Goal: Information Seeking & Learning: Learn about a topic

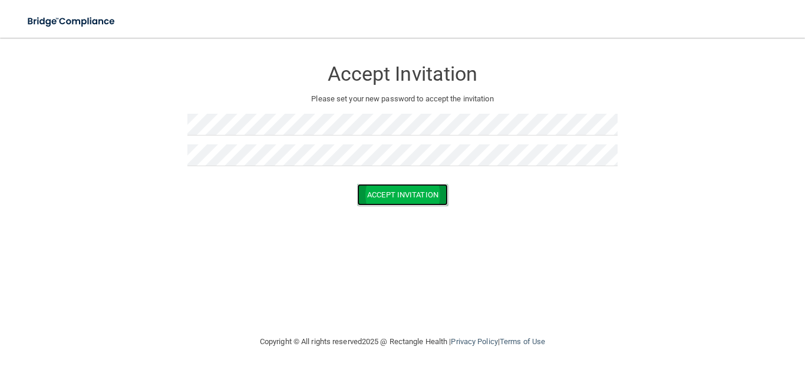
click at [397, 194] on button "Accept Invitation" at bounding box center [402, 195] width 91 height 22
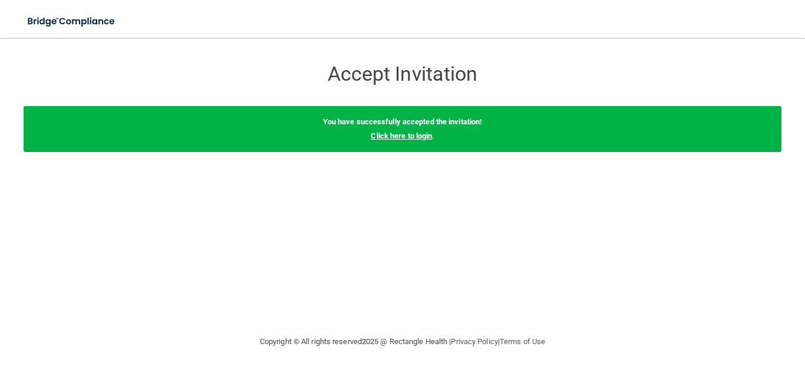
click at [395, 138] on link "Click here to login" at bounding box center [401, 135] width 61 height 9
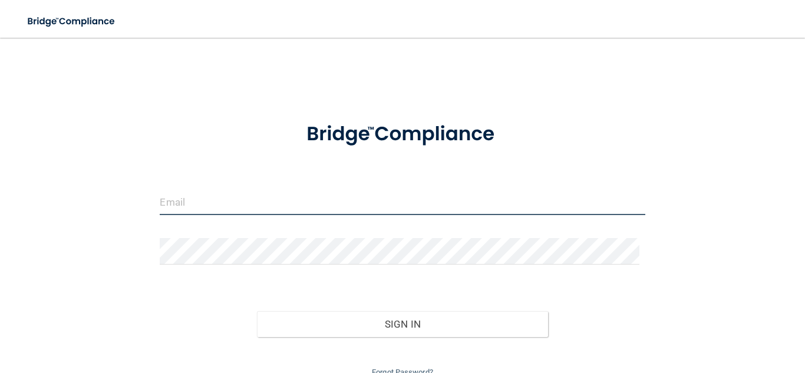
click at [222, 214] on input "email" at bounding box center [402, 202] width 485 height 27
type input "[PERSON_NAME][EMAIL_ADDRESS][DOMAIN_NAME]"
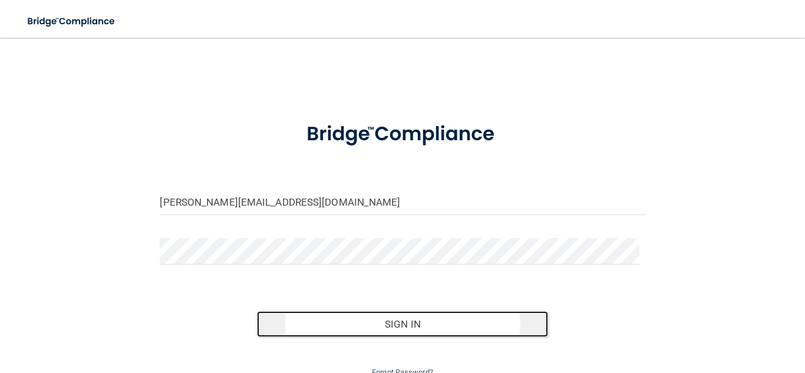
click at [395, 326] on button "Sign In" at bounding box center [402, 324] width 291 height 26
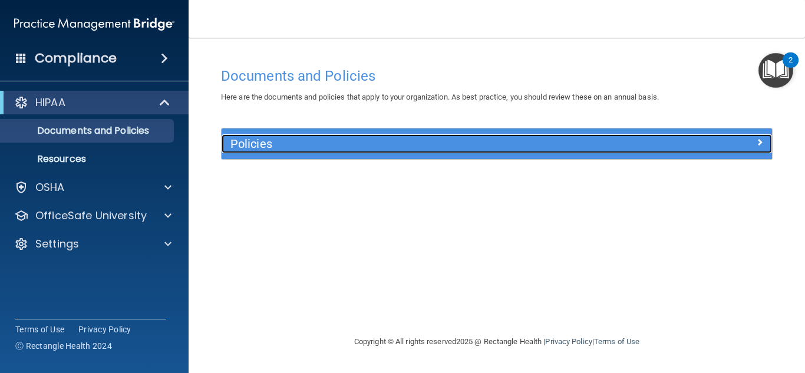
click at [748, 141] on div at bounding box center [704, 141] width 138 height 14
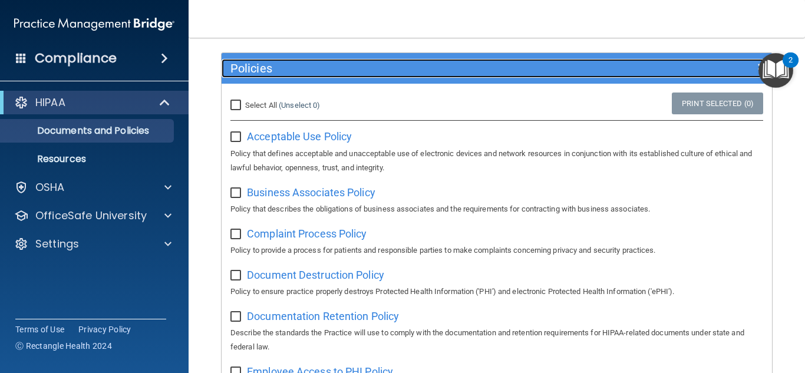
scroll to position [73, 0]
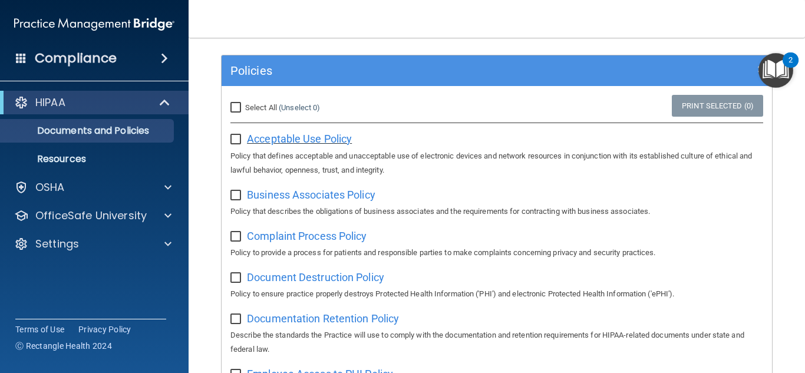
click at [289, 143] on span "Acceptable Use Policy" at bounding box center [299, 139] width 105 height 12
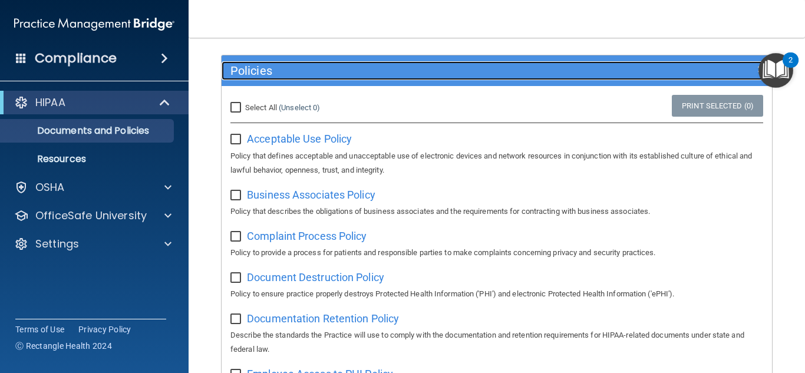
click at [744, 71] on div at bounding box center [704, 68] width 138 height 14
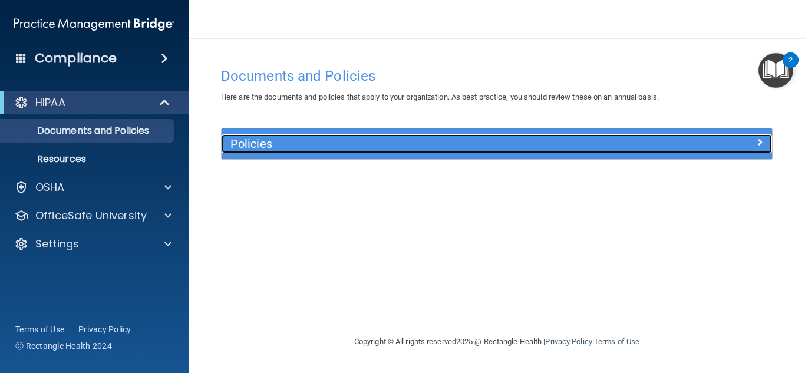
scroll to position [0, 0]
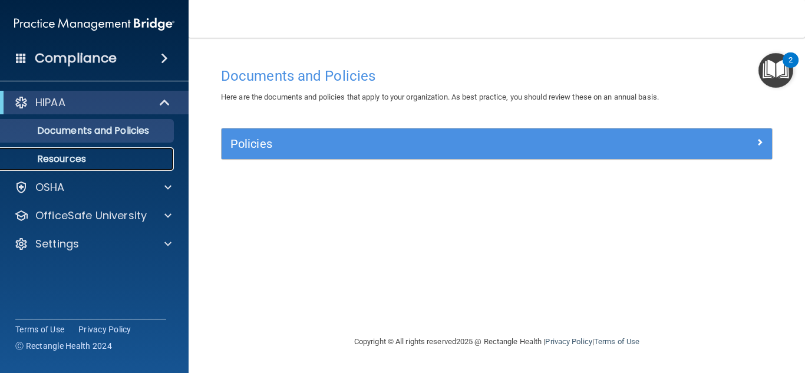
click at [136, 157] on p "Resources" at bounding box center [88, 159] width 161 height 12
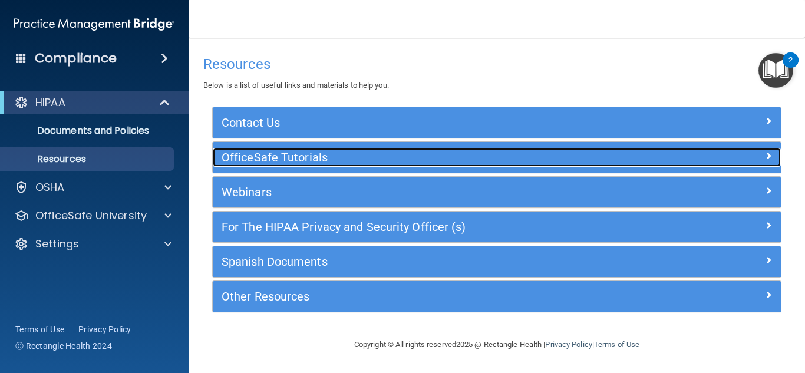
click at [405, 155] on h5 "OfficeSafe Tutorials" at bounding box center [426, 157] width 408 height 13
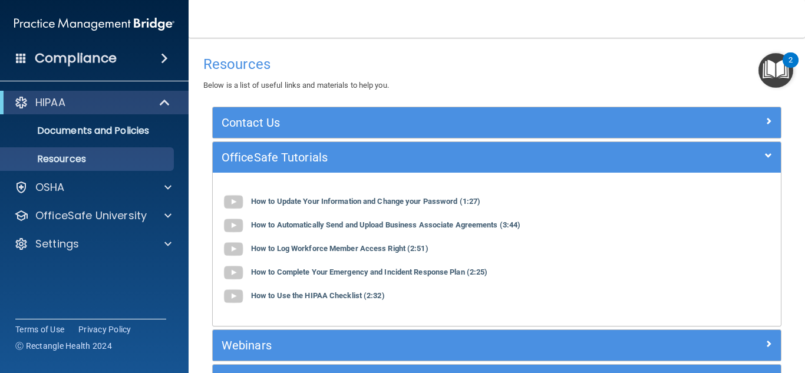
click at [167, 60] on span at bounding box center [164, 58] width 7 height 14
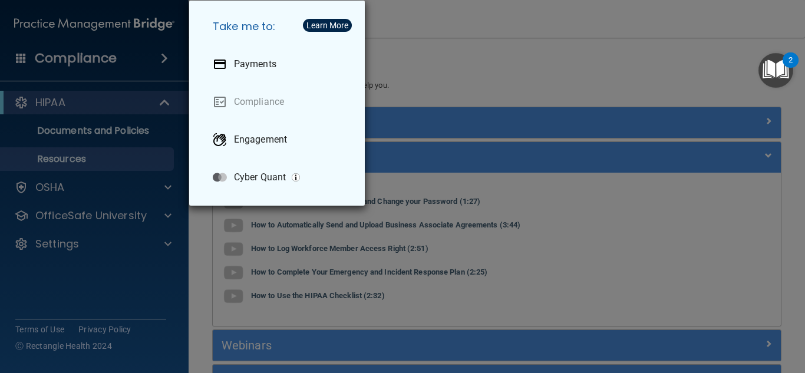
click at [65, 113] on div "Take me to: Payments Compliance Engagement Cyber Quant" at bounding box center [402, 186] width 805 height 373
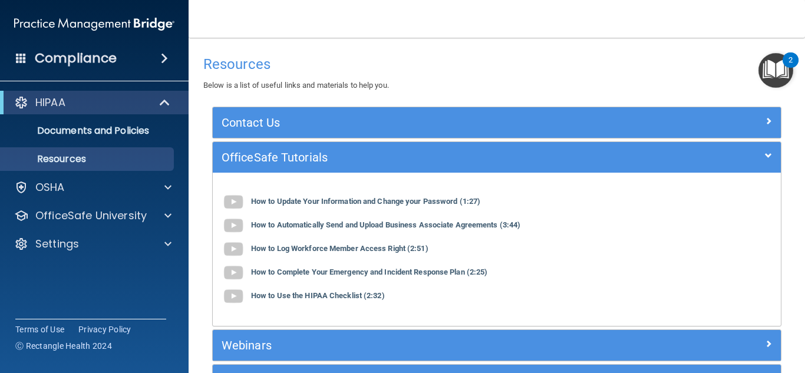
click at [781, 70] on img "Open Resource Center, 2 new notifications" at bounding box center [775, 70] width 35 height 35
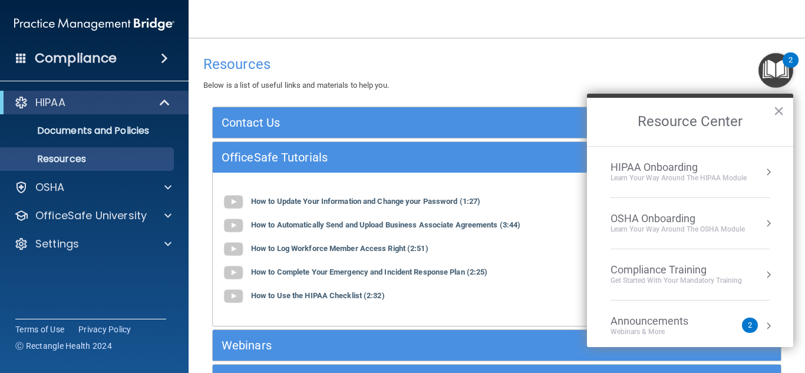
click at [689, 178] on div "Learn Your Way around the HIPAA module" at bounding box center [678, 178] width 136 height 10
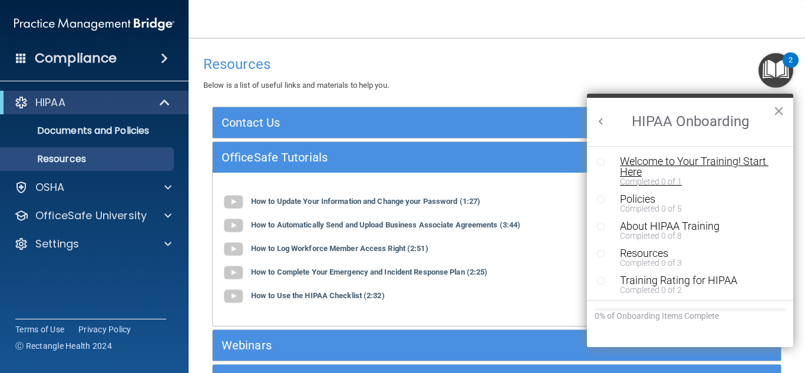
click at [630, 165] on div "Welcome to Your Training! Start Here" at bounding box center [694, 166] width 149 height 21
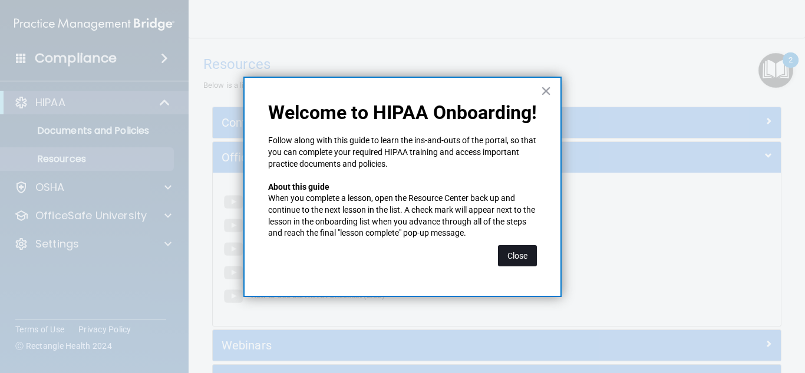
click at [508, 254] on button "Close" at bounding box center [517, 255] width 39 height 21
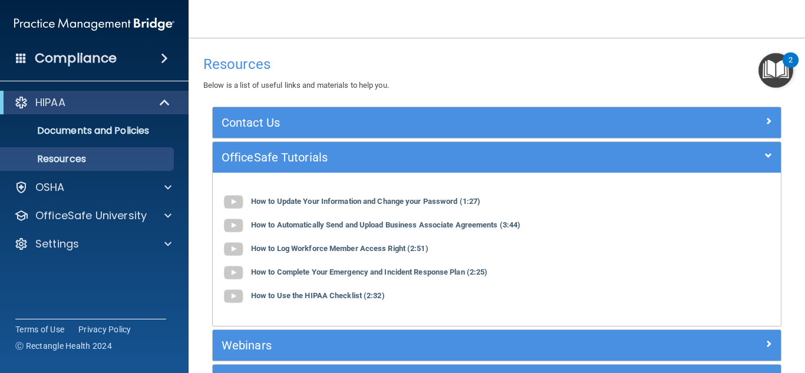
click at [776, 62] on img "Open Resource Center, 2 new notifications" at bounding box center [775, 70] width 35 height 35
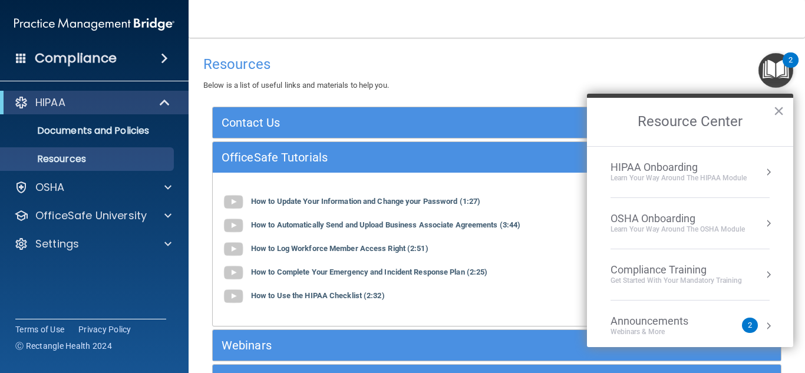
click at [738, 188] on li "HIPAA Onboarding Learn Your Way around the HIPAA module" at bounding box center [689, 172] width 159 height 51
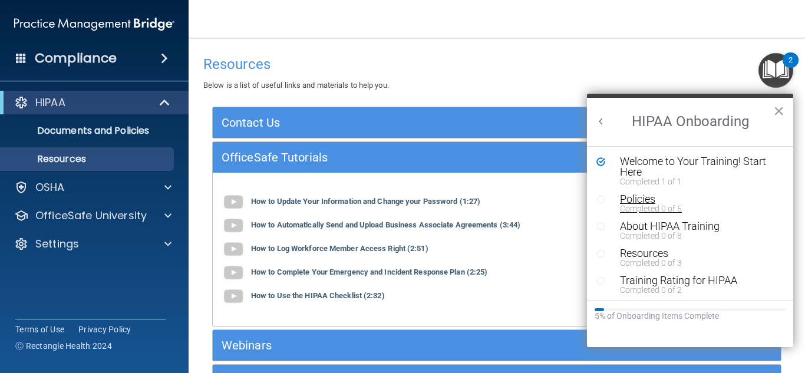
click at [671, 209] on div "Completed 0 of 5" at bounding box center [694, 208] width 149 height 8
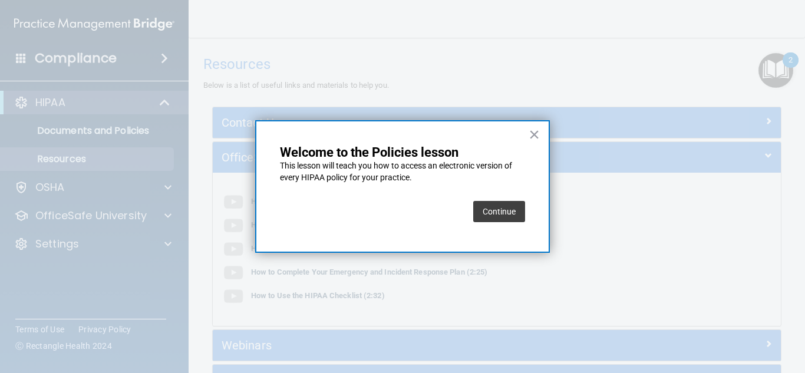
click at [498, 213] on button "Continue" at bounding box center [499, 211] width 52 height 21
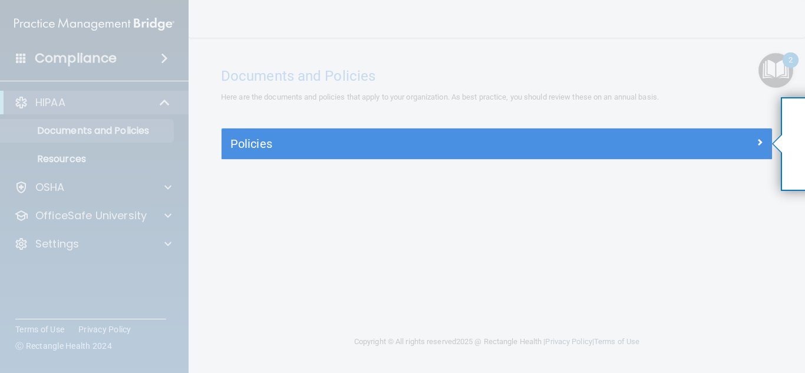
drag, startPoint x: 799, startPoint y: 161, endPoint x: 738, endPoint y: 231, distance: 92.7
click at [781, 97] on div "× Step 1 of 2 Your action: Click Policies" at bounding box center [781, 97] width 0 height 0
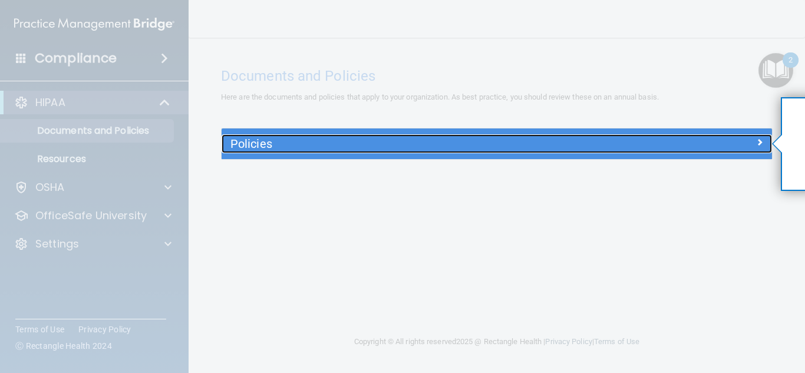
click at [759, 141] on span at bounding box center [759, 142] width 7 height 14
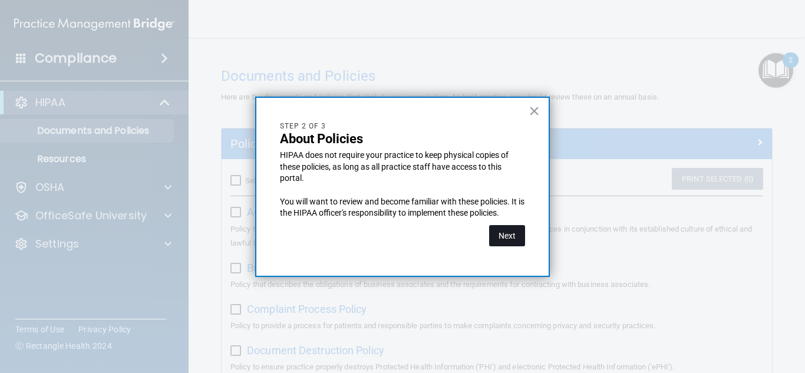
click at [501, 237] on button "Next" at bounding box center [507, 235] width 36 height 21
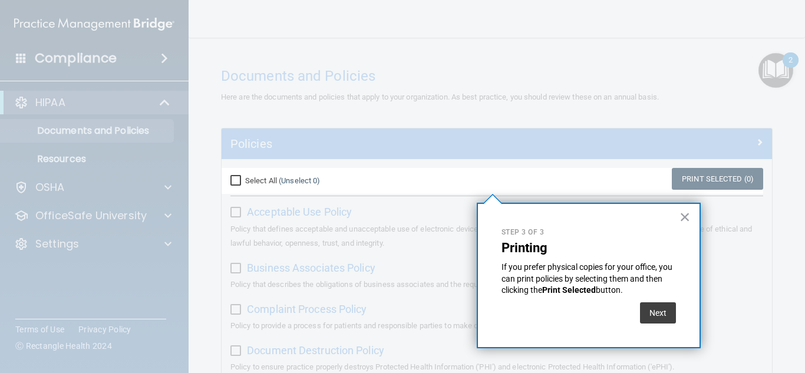
click at [504, 237] on p "Step 3 of 3" at bounding box center [588, 232] width 174 height 10
click at [660, 333] on div "Step 3 of 3 Printing If you prefer physical copies for your office, you can pri…" at bounding box center [589, 276] width 224 height 146
click at [643, 309] on button "Next" at bounding box center [658, 312] width 36 height 21
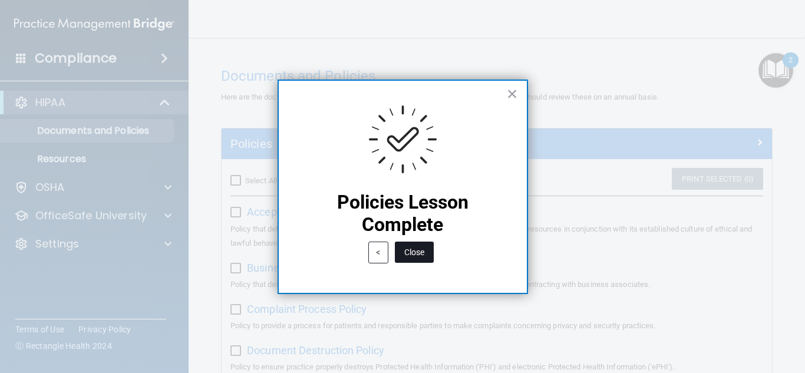
click at [430, 259] on button "Close" at bounding box center [414, 252] width 39 height 21
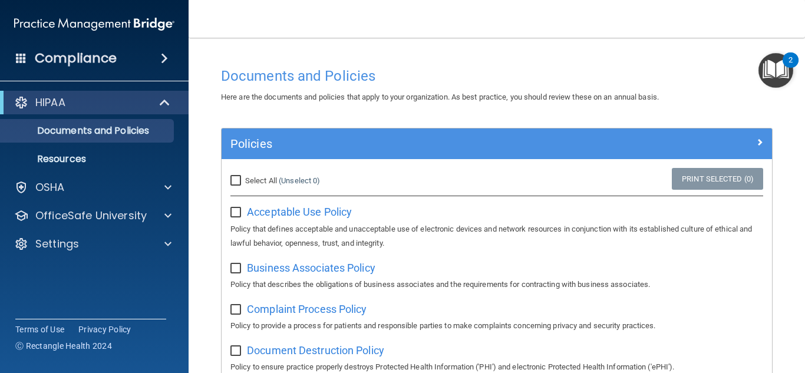
click at [777, 78] on img "Open Resource Center, 2 new notifications" at bounding box center [775, 70] width 35 height 35
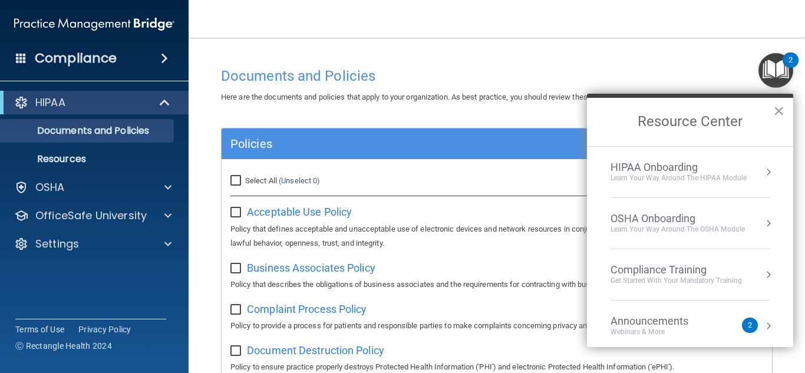
click at [686, 181] on div "Learn Your Way around the HIPAA module" at bounding box center [678, 178] width 136 height 10
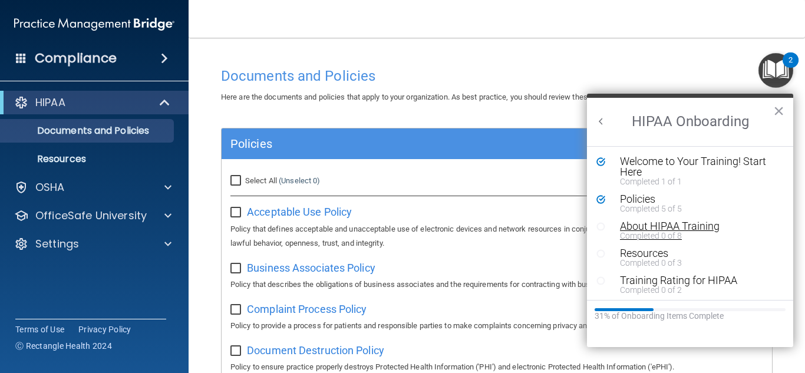
click at [670, 230] on div "About HIPAA Training" at bounding box center [694, 226] width 149 height 11
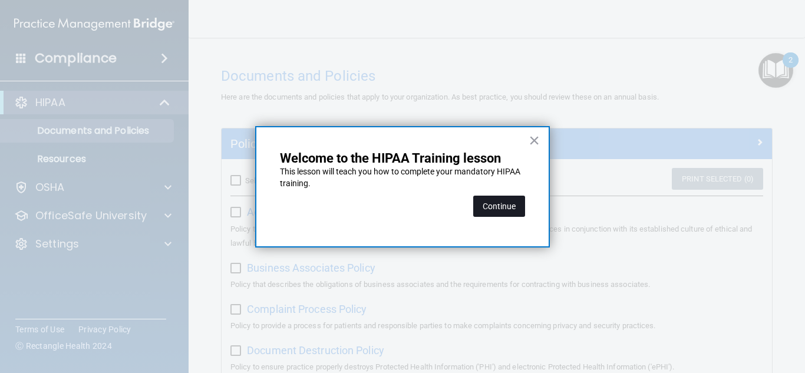
click at [498, 199] on button "Continue" at bounding box center [499, 206] width 52 height 21
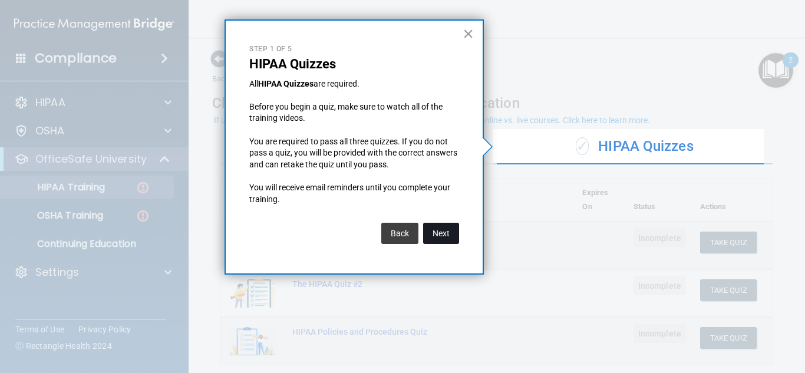
click at [453, 233] on button "Next" at bounding box center [441, 233] width 36 height 21
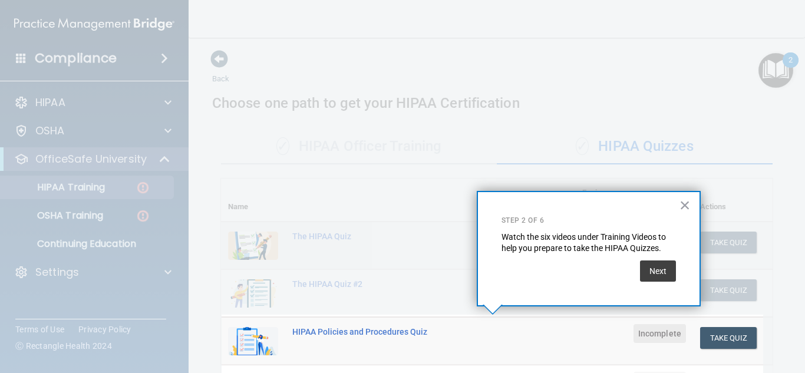
scroll to position [180, 0]
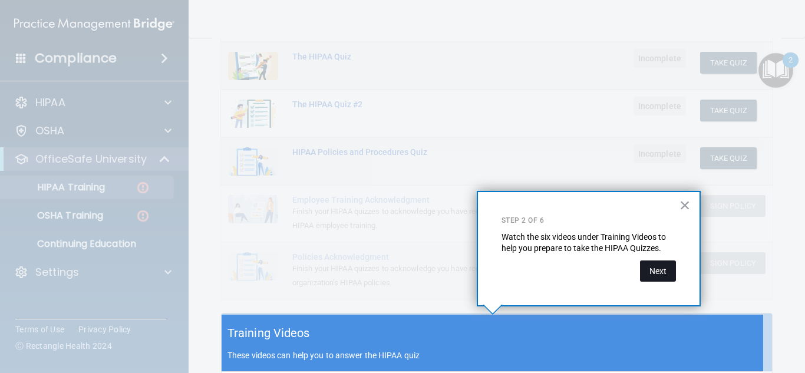
click at [655, 268] on button "Next" at bounding box center [658, 270] width 36 height 21
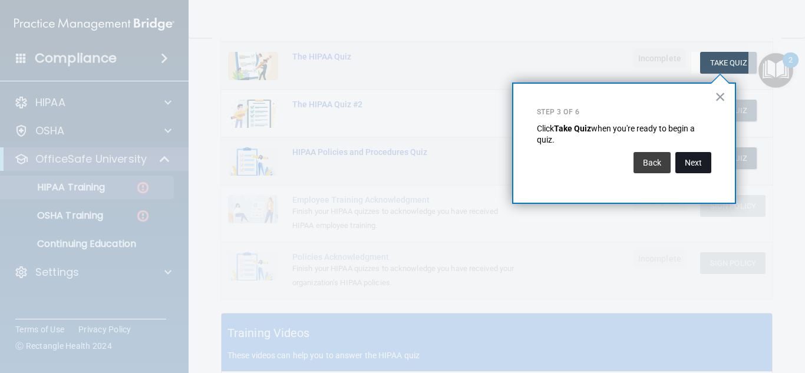
click at [689, 154] on button "Next" at bounding box center [693, 162] width 36 height 21
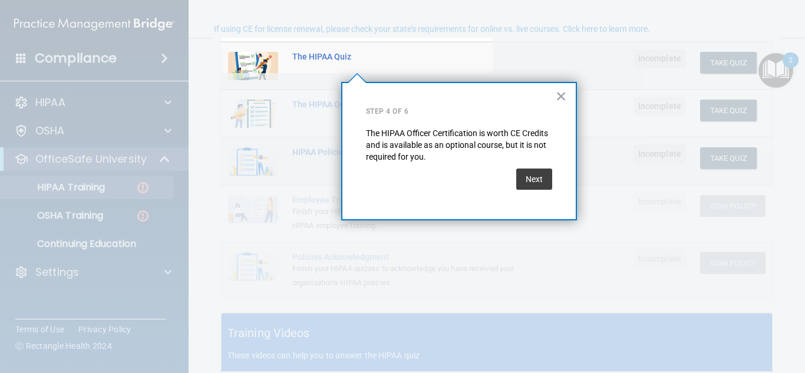
scroll to position [91, 0]
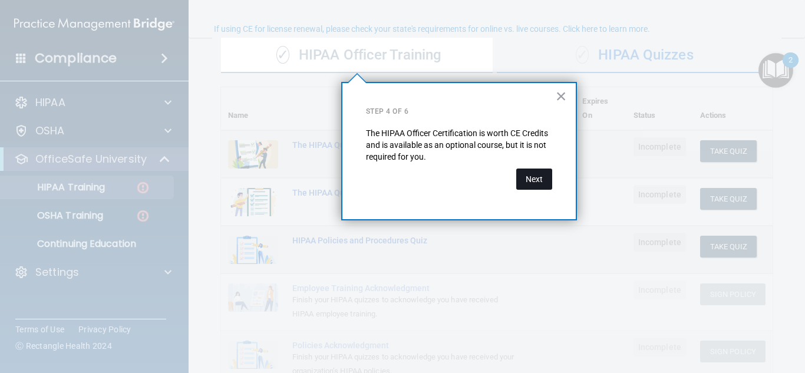
click at [529, 171] on button "Next" at bounding box center [534, 178] width 36 height 21
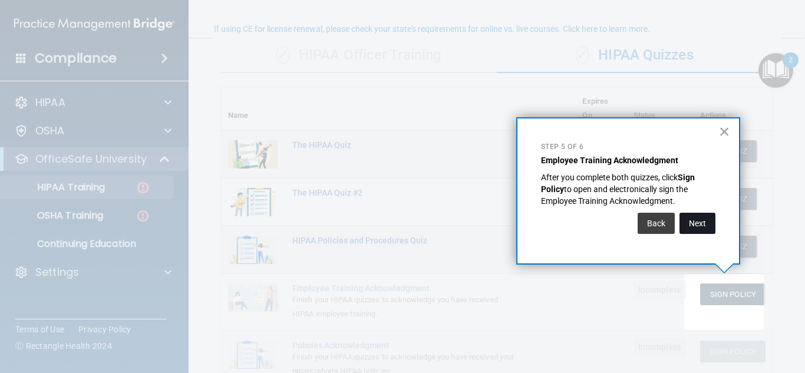
click at [683, 226] on button "Next" at bounding box center [697, 223] width 36 height 21
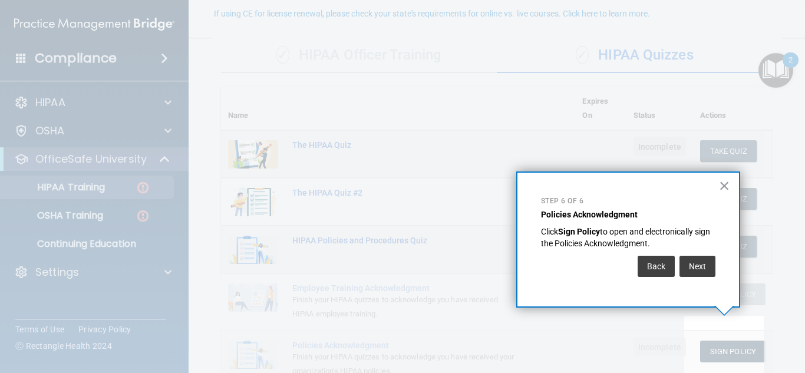
scroll to position [107, 0]
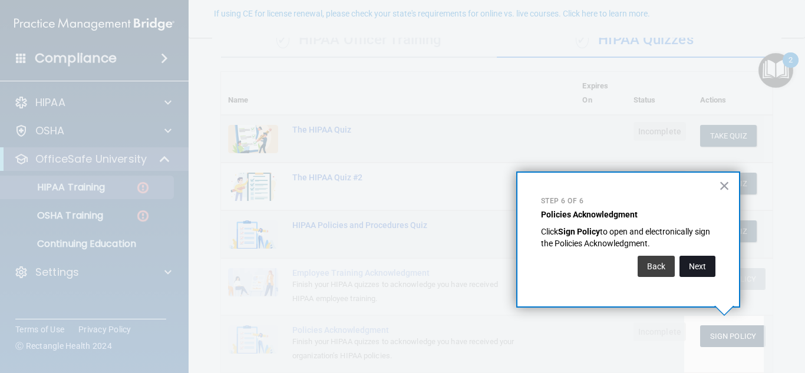
click at [692, 272] on button "Next" at bounding box center [697, 266] width 36 height 21
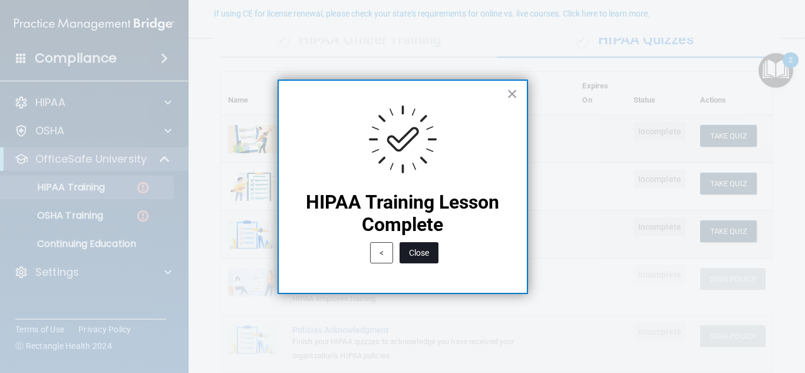
click at [421, 256] on button "Close" at bounding box center [418, 252] width 39 height 21
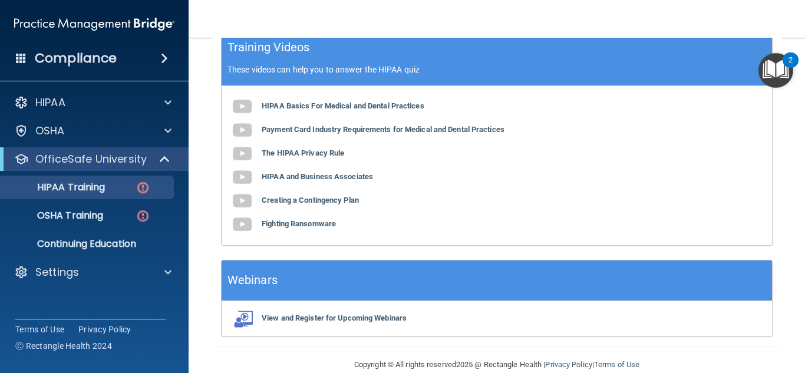
scroll to position [487, 0]
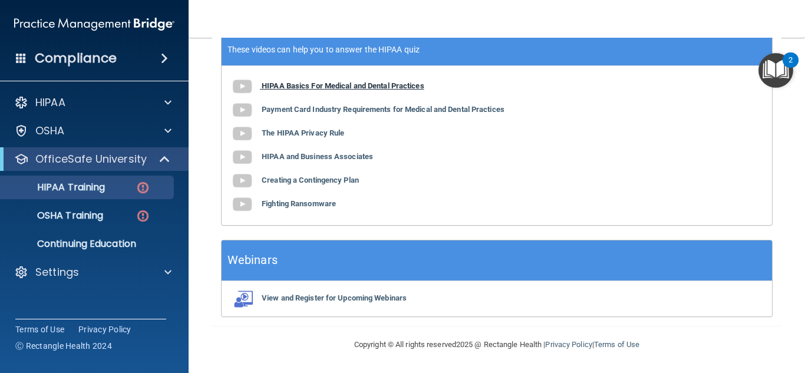
click at [371, 84] on b "HIPAA Basics For Medical and Dental Practices" at bounding box center [343, 85] width 163 height 9
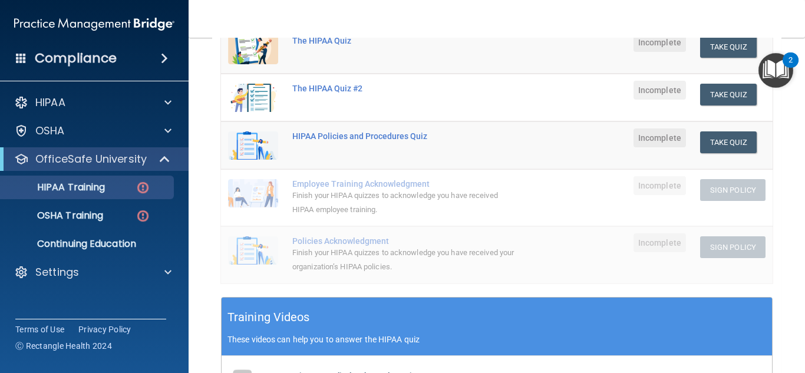
scroll to position [0, 0]
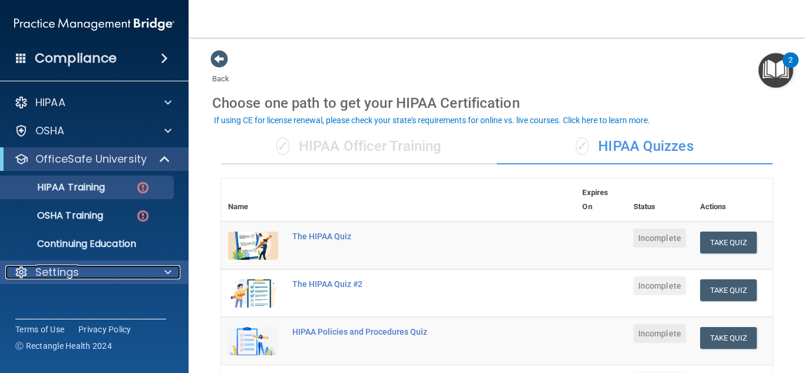
click at [77, 268] on p "Settings" at bounding box center [57, 272] width 44 height 14
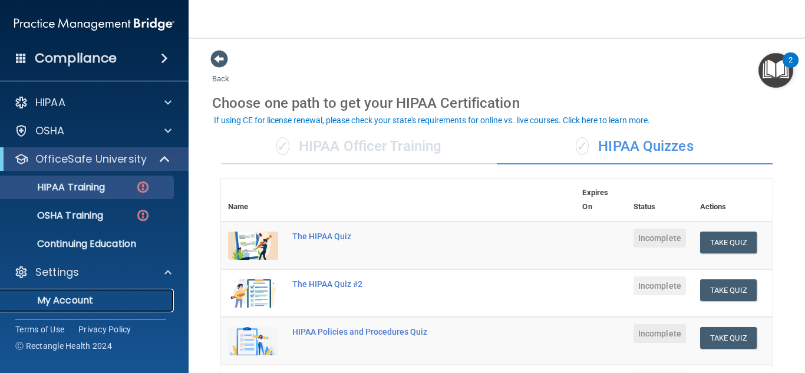
click at [68, 302] on p "My Account" at bounding box center [88, 301] width 161 height 12
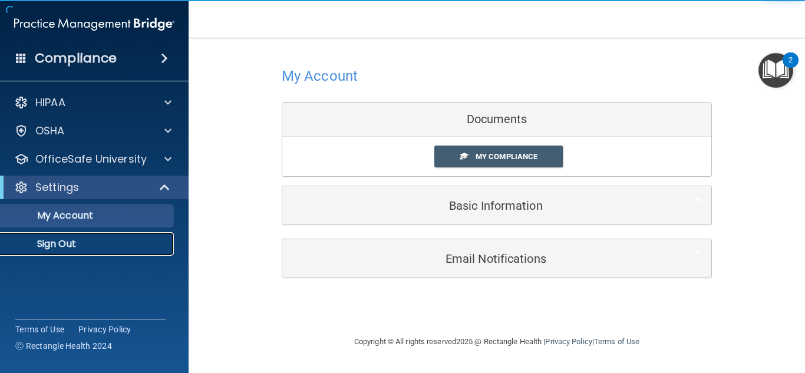
click at [66, 239] on p "Sign Out" at bounding box center [88, 244] width 161 height 12
